Goal: Task Accomplishment & Management: Complete application form

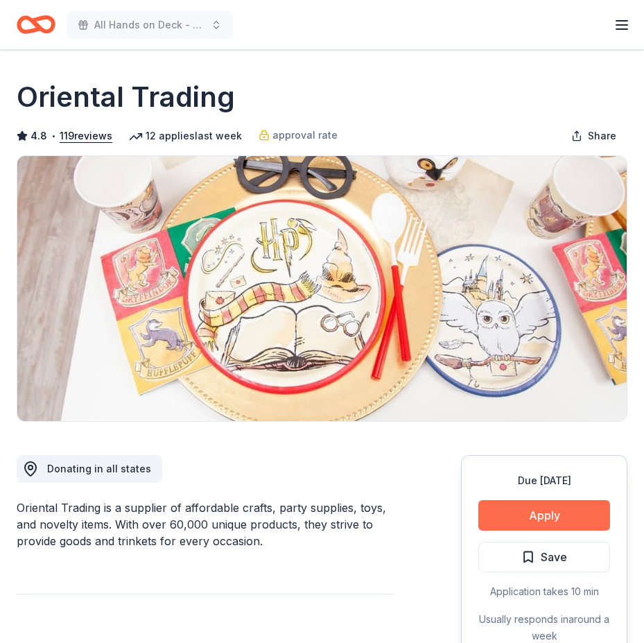
click at [545, 515] on button "Apply" at bounding box center [545, 515] width 132 height 31
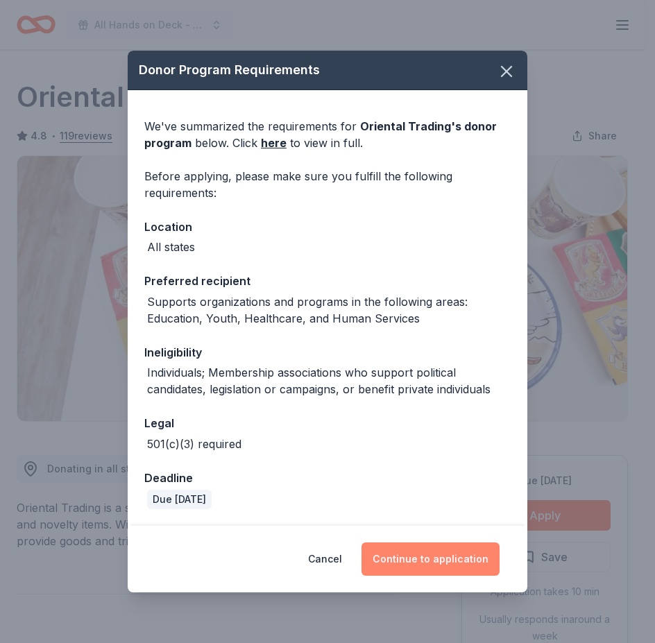
click at [445, 558] on button "Continue to application" at bounding box center [430, 558] width 138 height 33
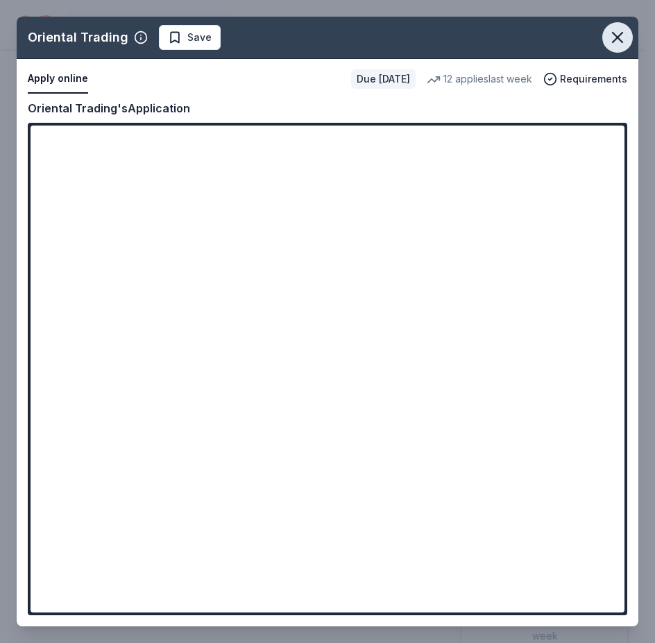
click at [616, 31] on icon "button" at bounding box center [617, 37] width 19 height 19
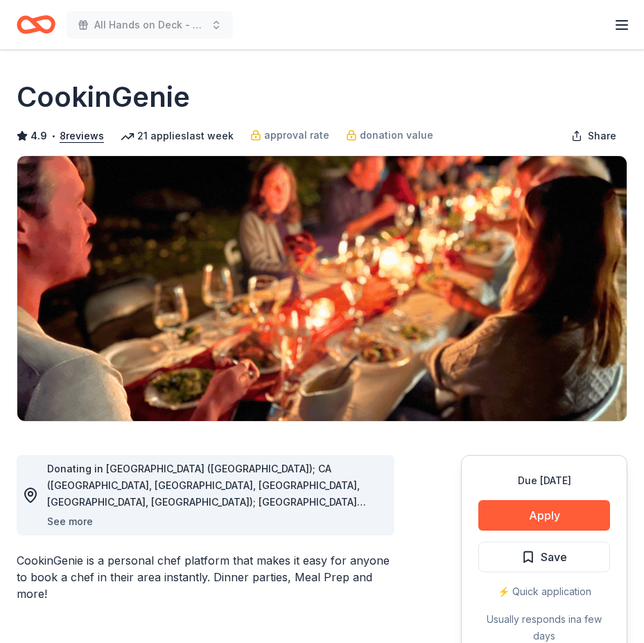
click at [69, 518] on button "See more" at bounding box center [70, 521] width 46 height 17
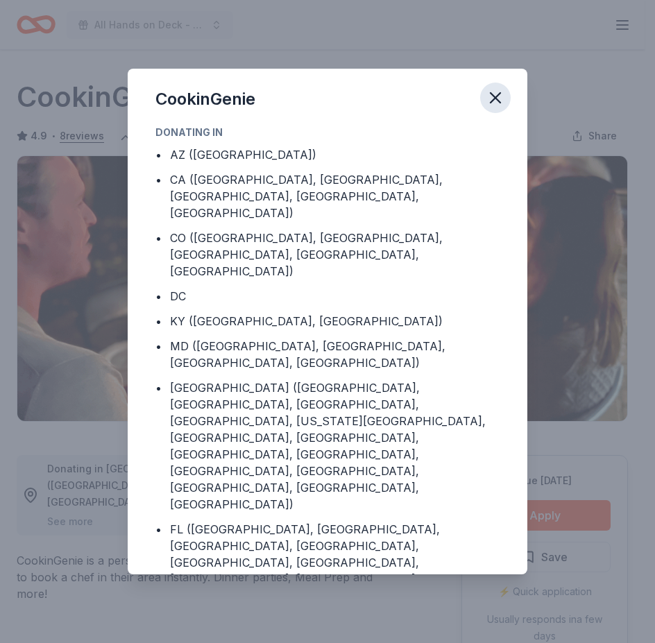
click at [490, 99] on icon "button" at bounding box center [495, 97] width 19 height 19
